Goal: Information Seeking & Learning: Understand process/instructions

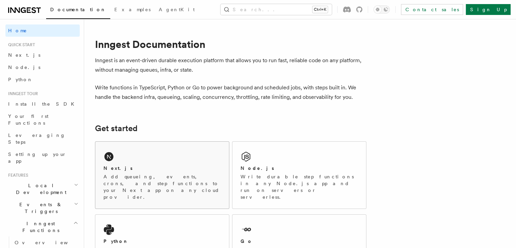
click at [118, 165] on h2 "Next.js" at bounding box center [118, 168] width 29 height 7
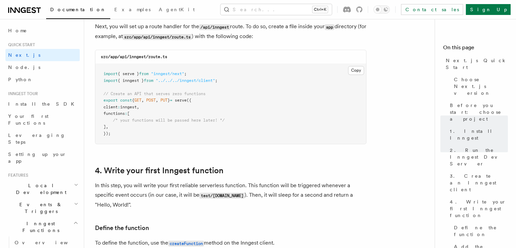
scroll to position [956, 0]
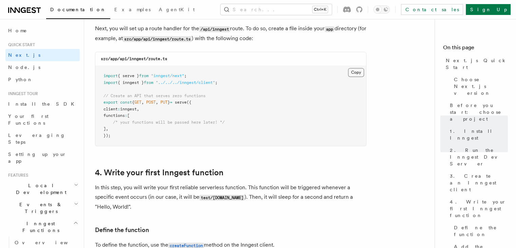
click at [358, 71] on button "Copy Copied" at bounding box center [356, 72] width 16 height 9
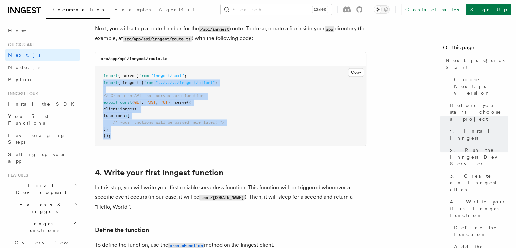
drag, startPoint x: 142, startPoint y: 144, endPoint x: 100, endPoint y: 82, distance: 75.1
click at [100, 82] on pre "import { serve } from "inngest/next" ; import { inngest } from "../../../innges…" at bounding box center [230, 106] width 271 height 80
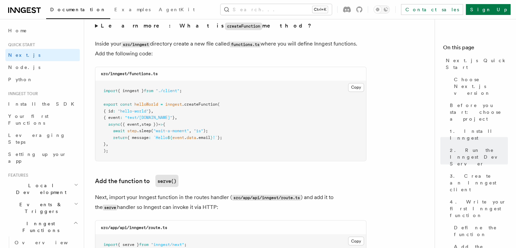
scroll to position [1194, 0]
click at [354, 87] on button "Copy Copied" at bounding box center [356, 86] width 16 height 9
